Goal: Find specific page/section: Find specific page/section

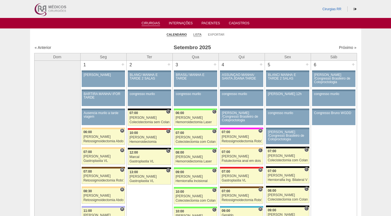
click at [197, 36] on link "Lista" at bounding box center [197, 35] width 8 height 4
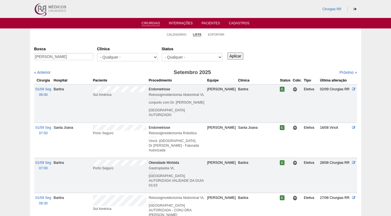
type input "Victor Felipe da Silva"
click at [237, 57] on input "Aplicar" at bounding box center [235, 55] width 16 height 7
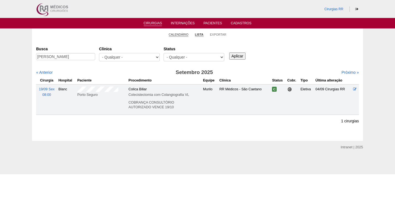
click at [181, 34] on link "Calendário" at bounding box center [179, 35] width 20 height 4
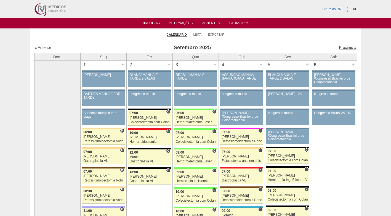
click at [346, 48] on link "Próximo »" at bounding box center [347, 47] width 17 height 4
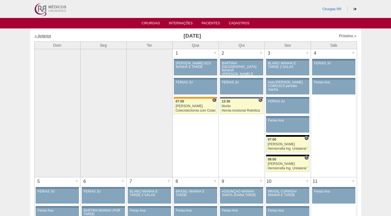
click at [49, 36] on link "« Anterior" at bounding box center [43, 36] width 17 height 4
